Goal: Check status: Check status

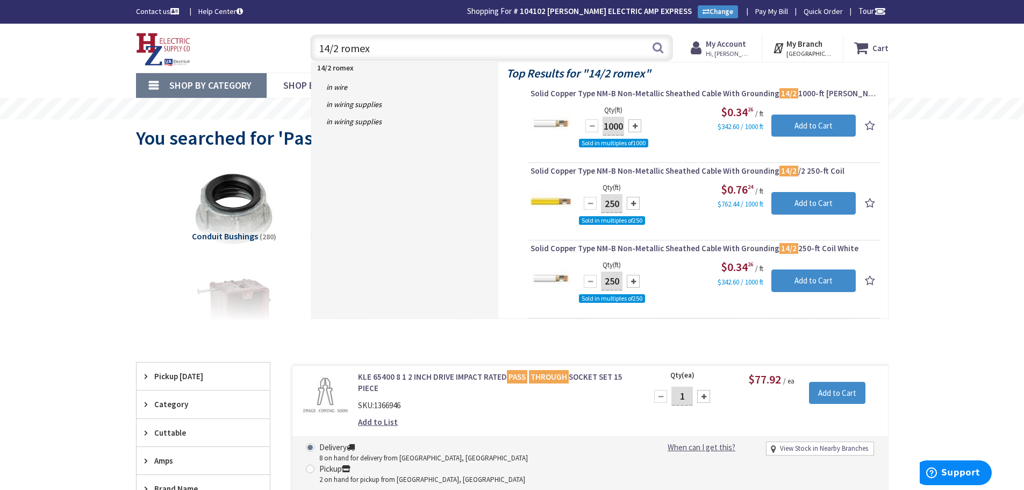
click at [726, 47] on strong "My Account" at bounding box center [726, 44] width 40 height 10
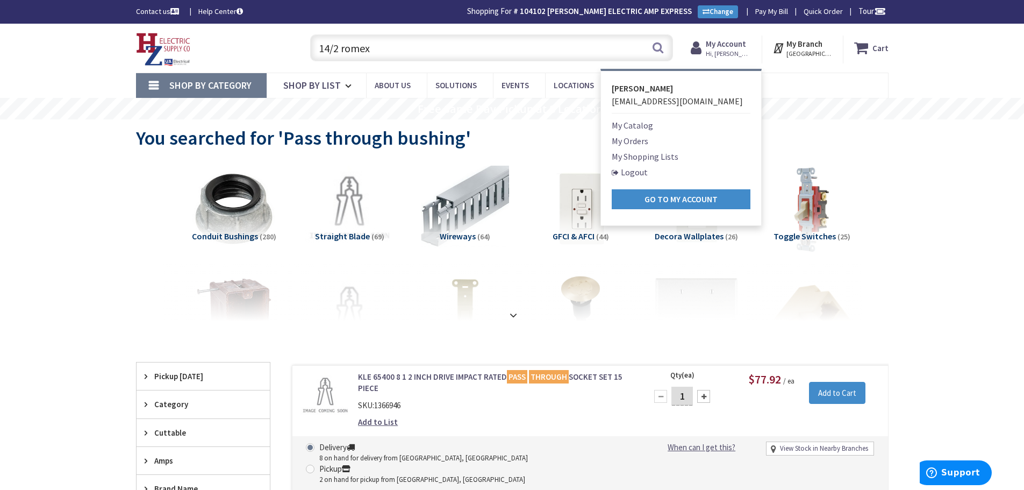
click at [639, 140] on link "My Orders" at bounding box center [630, 140] width 37 height 13
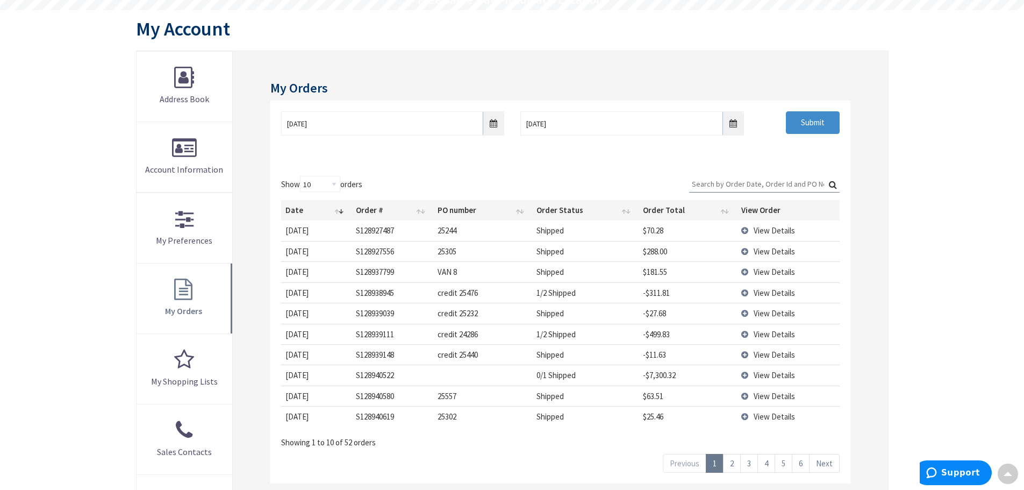
click at [744, 271] on td "View Details" at bounding box center [788, 271] width 103 height 20
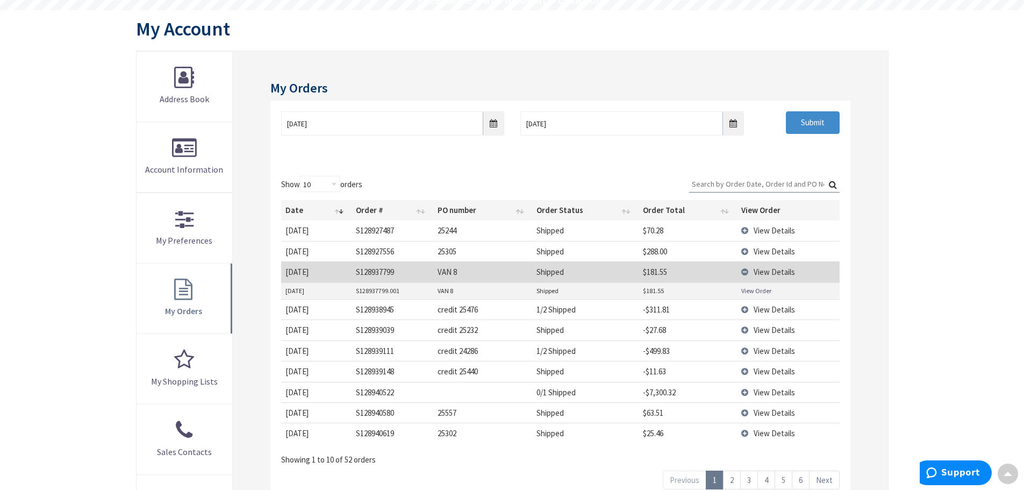
type input "Piper Farm, [STREET_ADDRESS]"
click at [755, 292] on link "View Order" at bounding box center [756, 290] width 30 height 9
click at [749, 273] on td "View Details" at bounding box center [788, 271] width 103 height 20
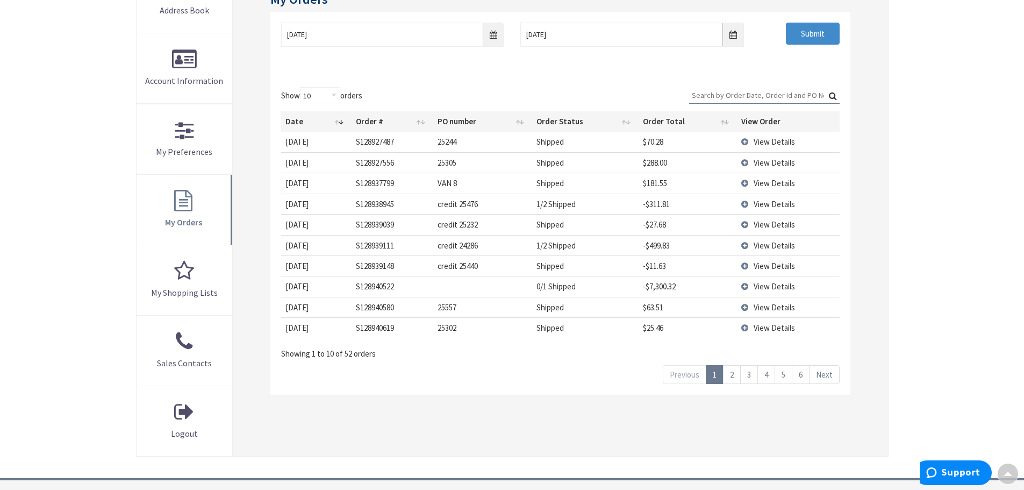
scroll to position [217, 0]
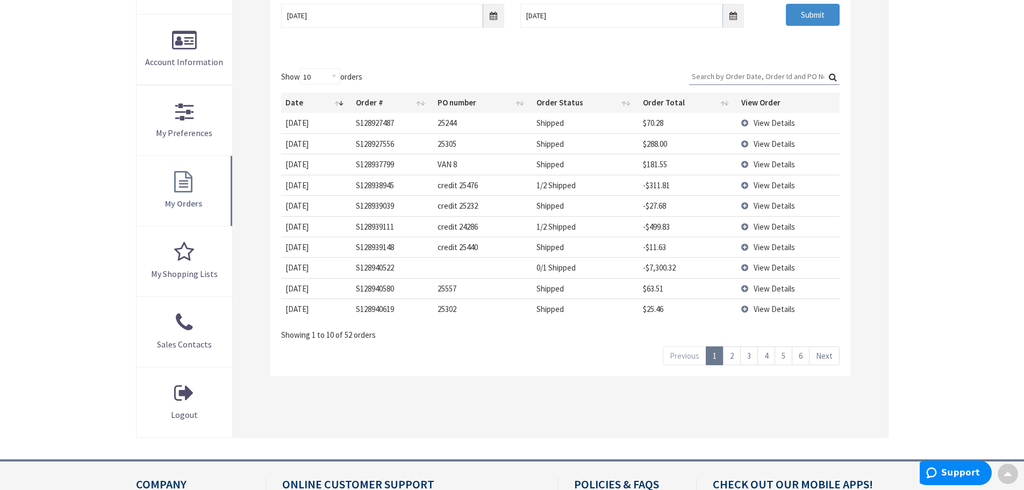
click at [743, 182] on td "View Details" at bounding box center [788, 185] width 103 height 20
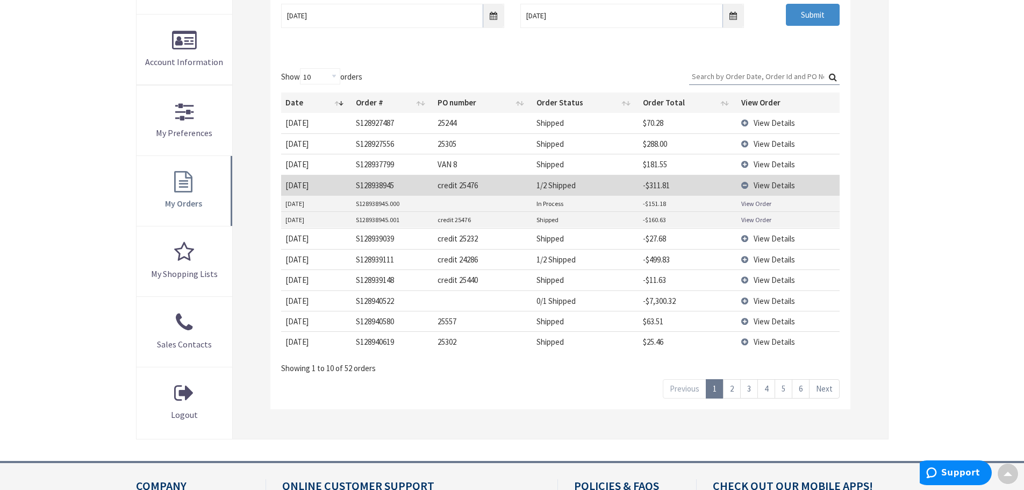
click at [757, 219] on link "View Order" at bounding box center [756, 219] width 30 height 9
click at [745, 185] on td "View Details" at bounding box center [788, 185] width 103 height 20
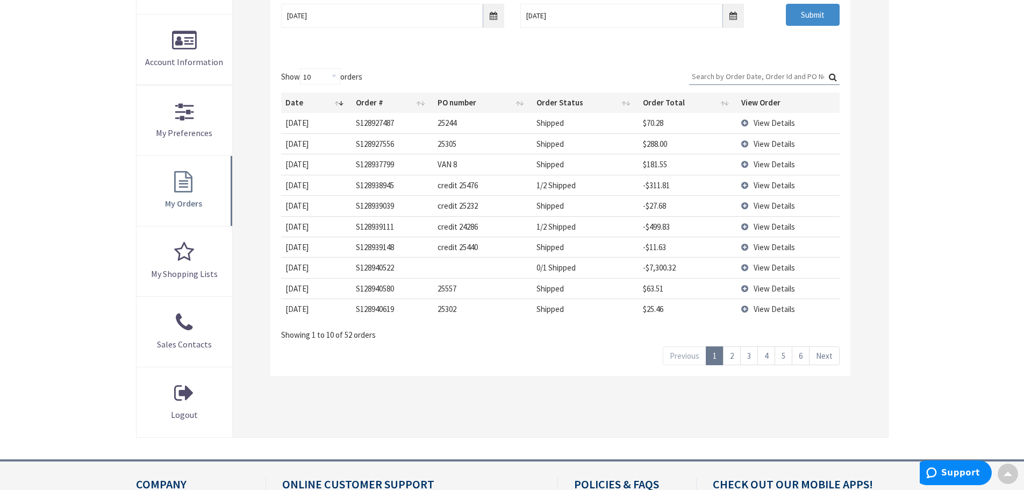
click at [745, 227] on td "View Details" at bounding box center [788, 226] width 103 height 20
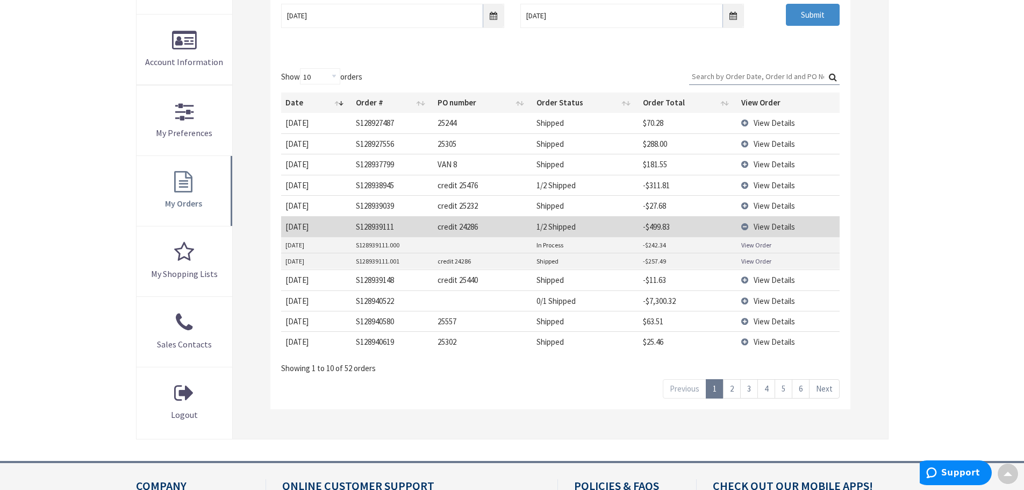
click at [748, 227] on td "View Details" at bounding box center [788, 226] width 103 height 20
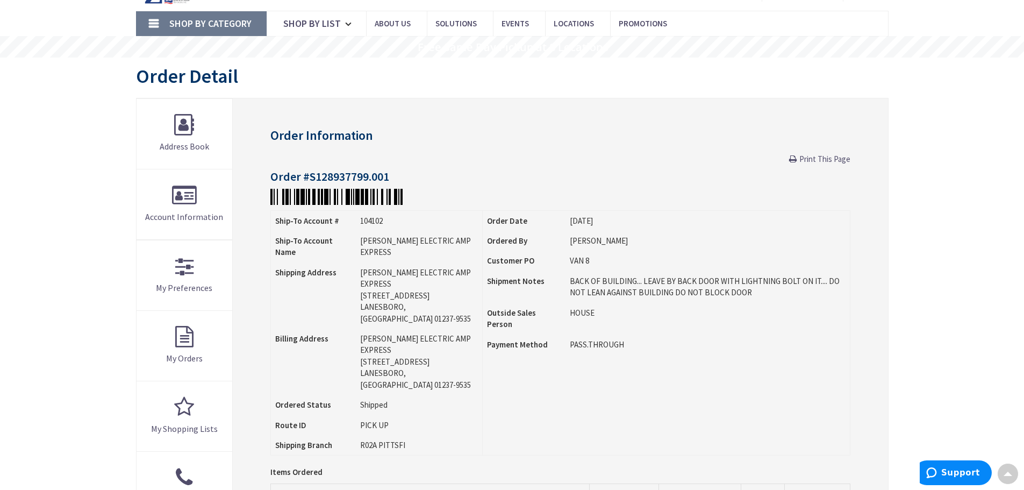
scroll to position [55, 0]
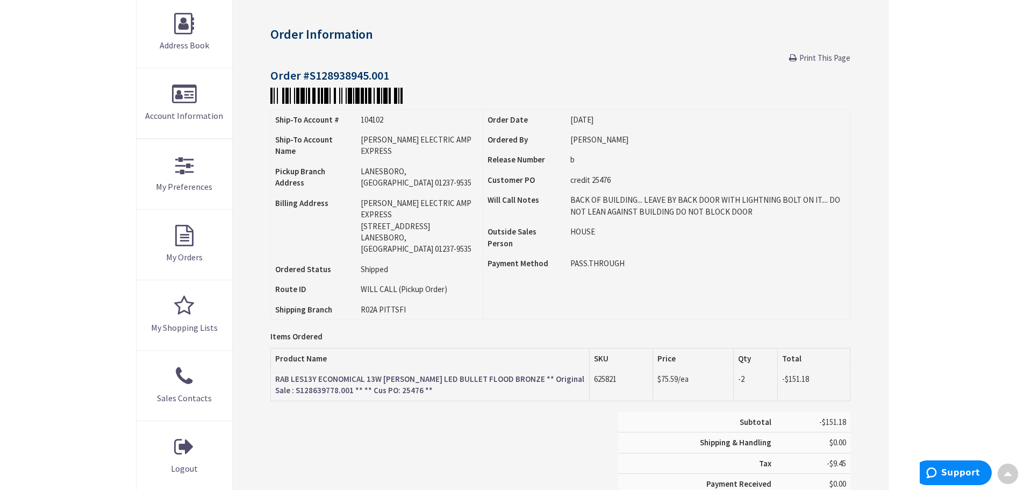
scroll to position [163, 0]
